Goal: Information Seeking & Learning: Find specific fact

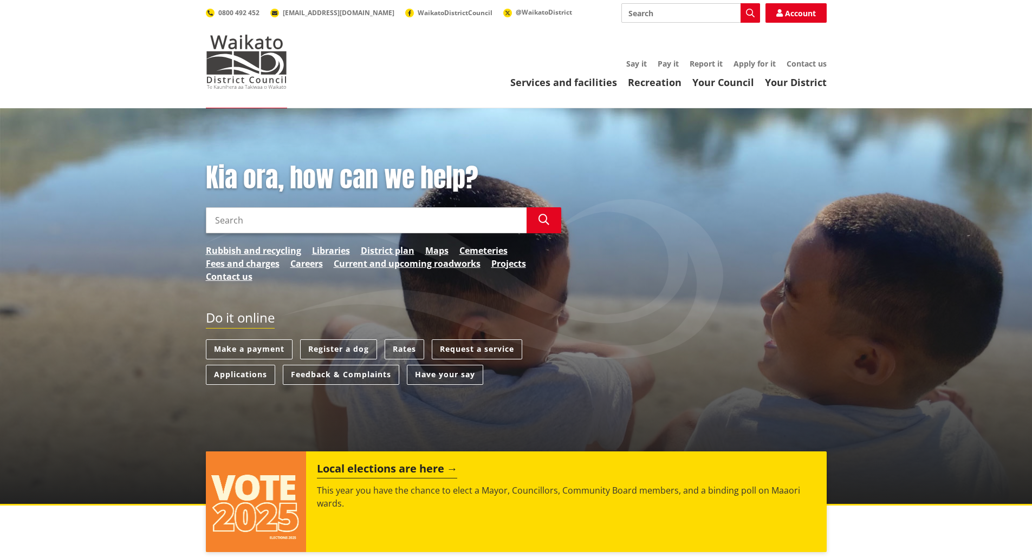
click at [226, 218] on input "Search" at bounding box center [366, 220] width 321 height 26
type input "MOUs"
click at [548, 222] on icon "button" at bounding box center [543, 219] width 11 height 11
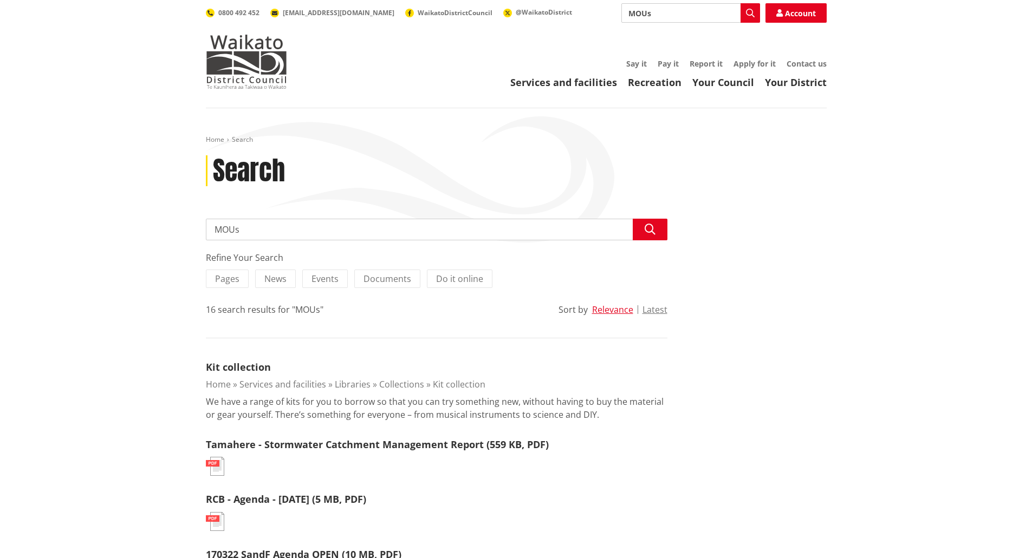
click at [240, 234] on input "MOUs" at bounding box center [436, 230] width 461 height 22
type input "Memorandum of Understanding"
click at [652, 231] on icon "button" at bounding box center [649, 229] width 11 height 11
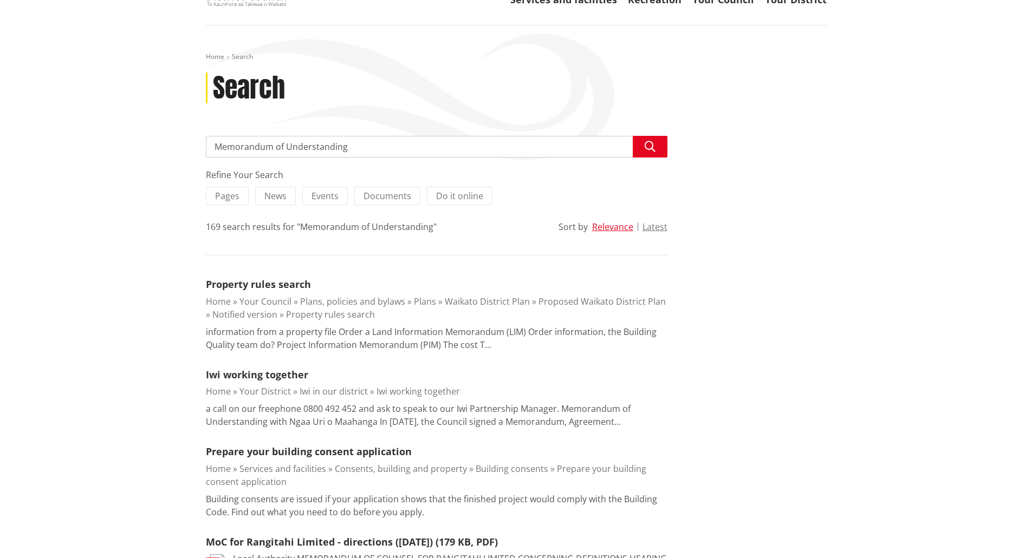
scroll to position [108, 0]
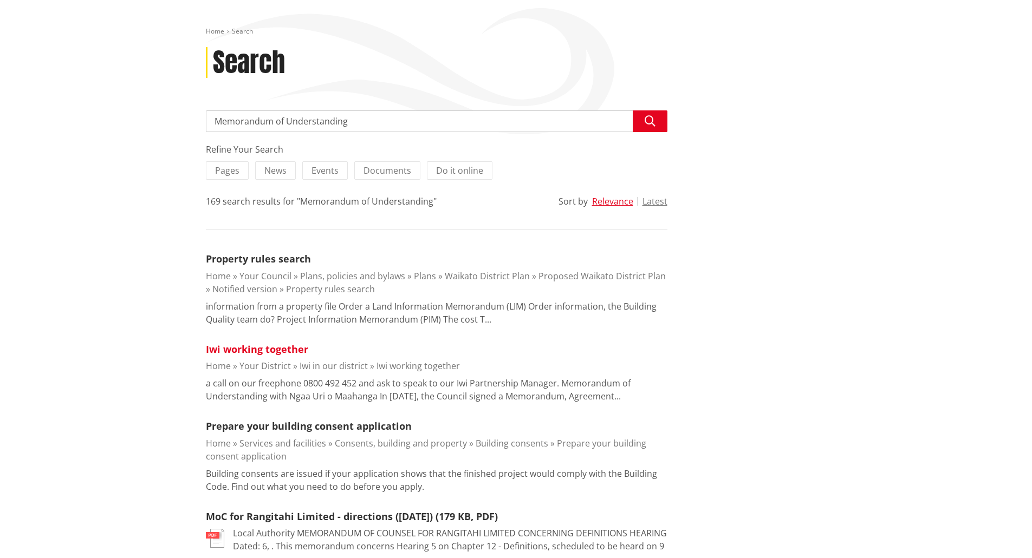
click at [223, 350] on link "Iwi working together" at bounding box center [257, 349] width 102 height 13
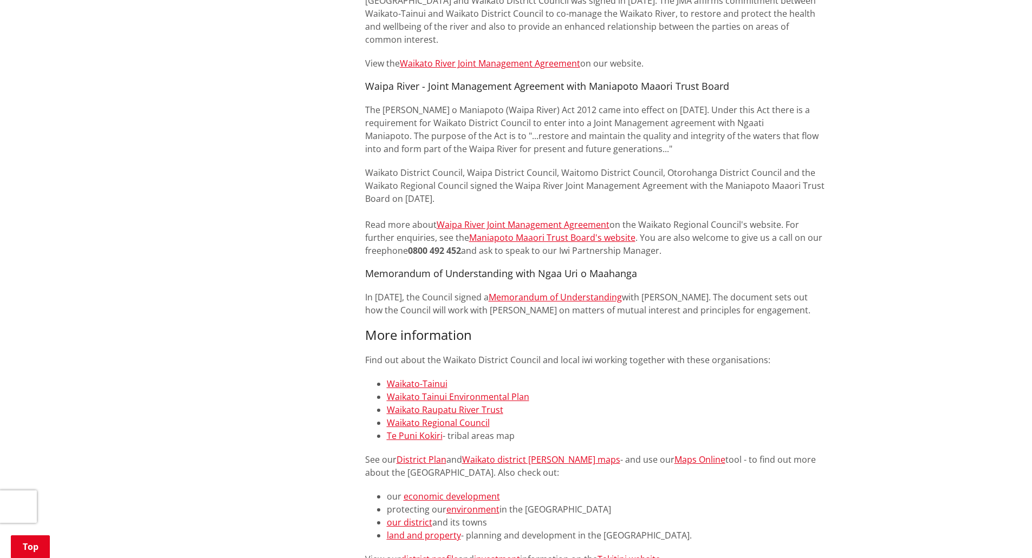
scroll to position [921, 0]
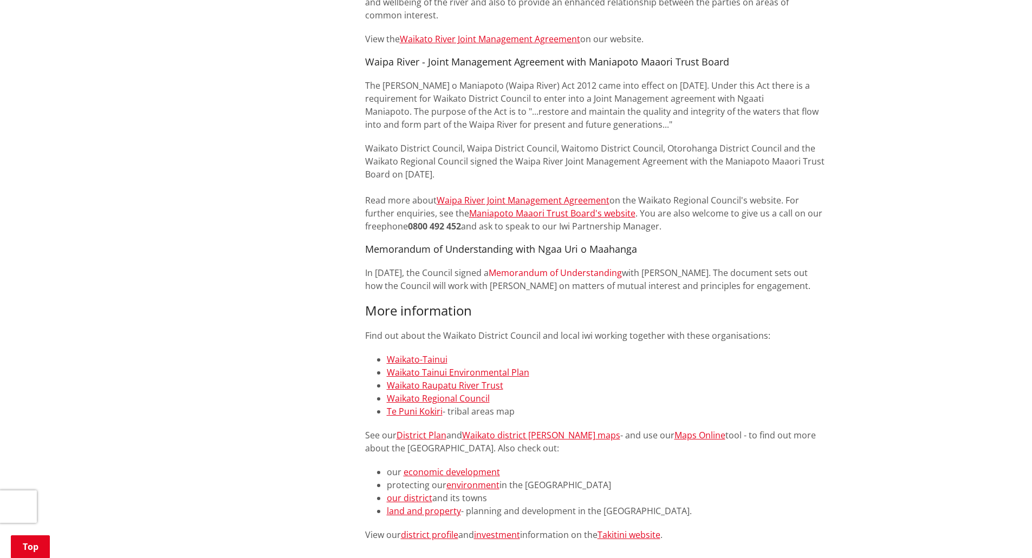
click at [554, 267] on link "Memorandum of Understanding" at bounding box center [554, 273] width 133 height 12
